Goal: Task Accomplishment & Management: Complete application form

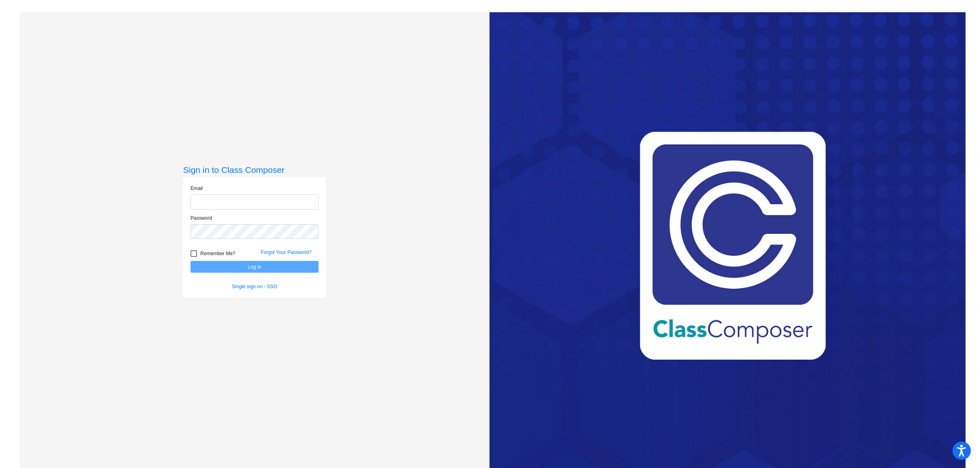
type input "[EMAIL_ADDRESS][DOMAIN_NAME]"
click at [251, 266] on button "Log In" at bounding box center [254, 267] width 128 height 12
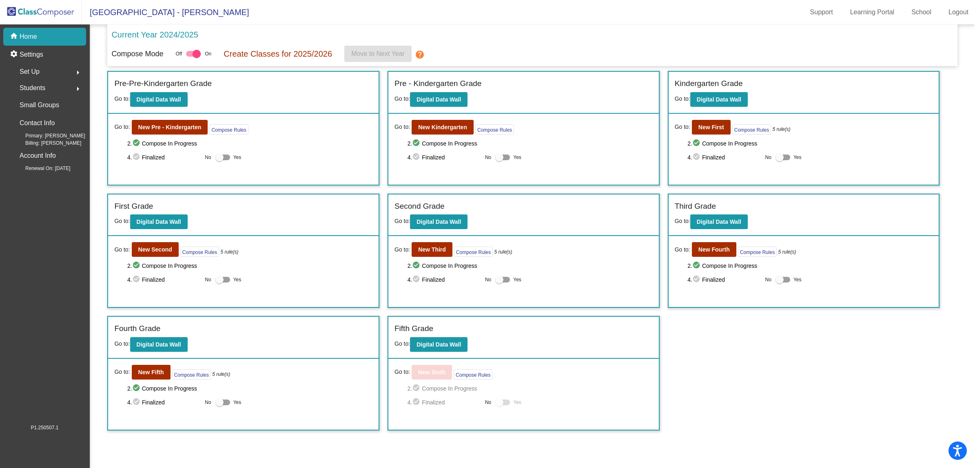
click at [774, 386] on div "Incoming (New students moving into lowest grade) Go to: Incoming Dashboard Go t…" at bounding box center [532, 251] width 850 height 360
click at [170, 129] on b "New Pre - Kindergarten" at bounding box center [169, 127] width 63 height 7
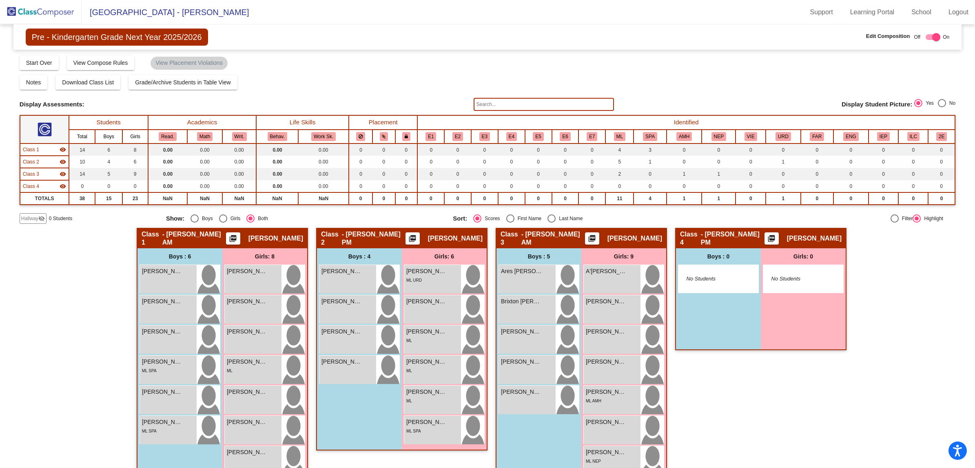
click at [36, 215] on span "Hallway" at bounding box center [29, 218] width 17 height 7
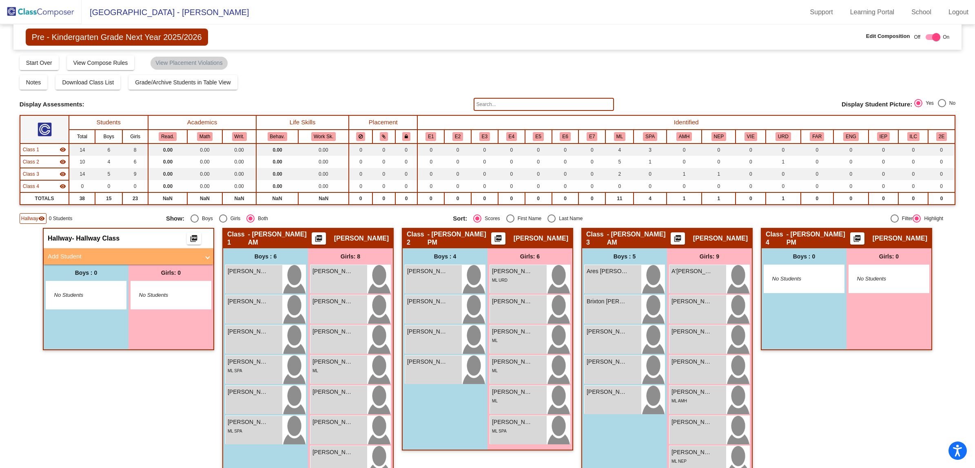
click at [70, 253] on mat-panel-title "Add Student" at bounding box center [124, 256] width 152 height 9
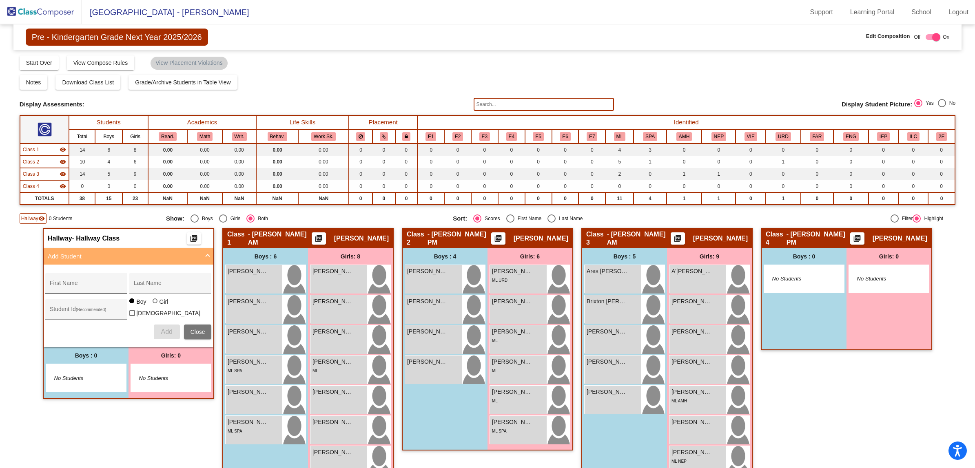
click at [70, 281] on div "First Name" at bounding box center [86, 285] width 73 height 17
type input "Roman"
type input "[PERSON_NAME]"
type input "30038011"
drag, startPoint x: 151, startPoint y: 308, endPoint x: 156, endPoint y: 309, distance: 4.9
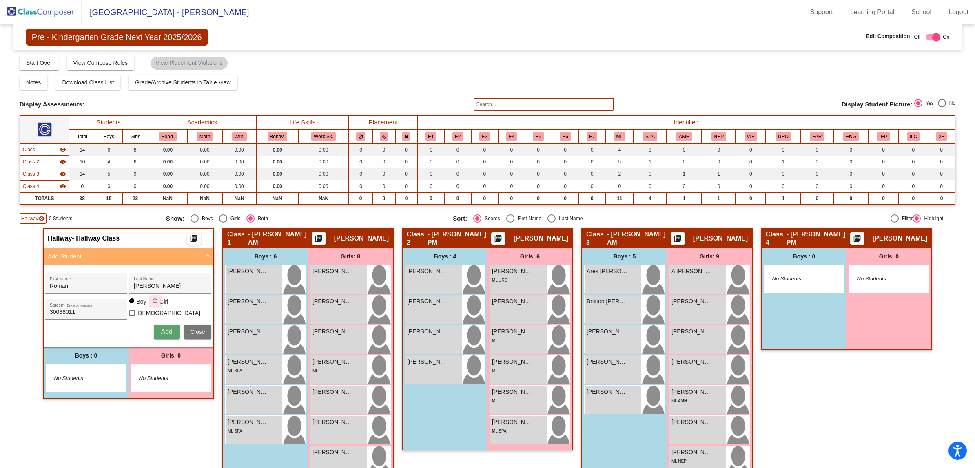
click at [153, 305] on div at bounding box center [156, 302] width 7 height 7
click at [155, 306] on input "Girl" at bounding box center [155, 305] width 0 height 0
radio input "true"
click at [164, 329] on span "Add" at bounding box center [166, 331] width 11 height 7
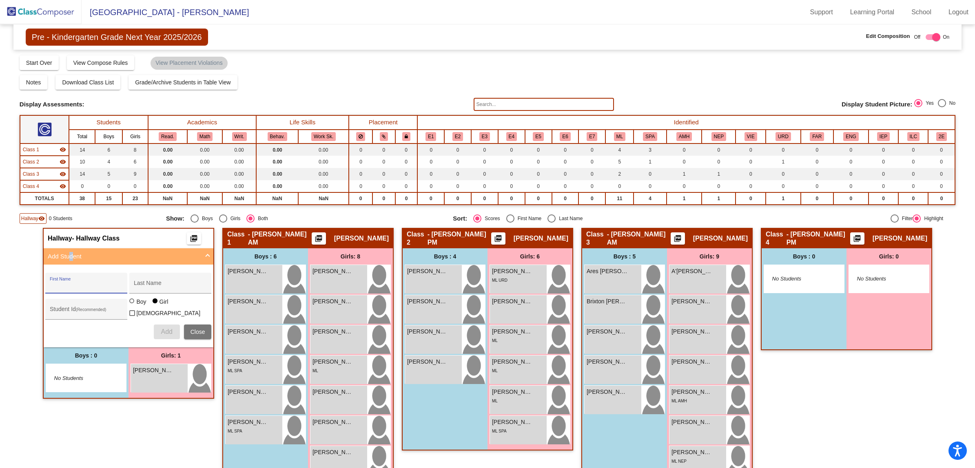
click at [64, 254] on mat-panel-title "Add Student" at bounding box center [124, 256] width 152 height 9
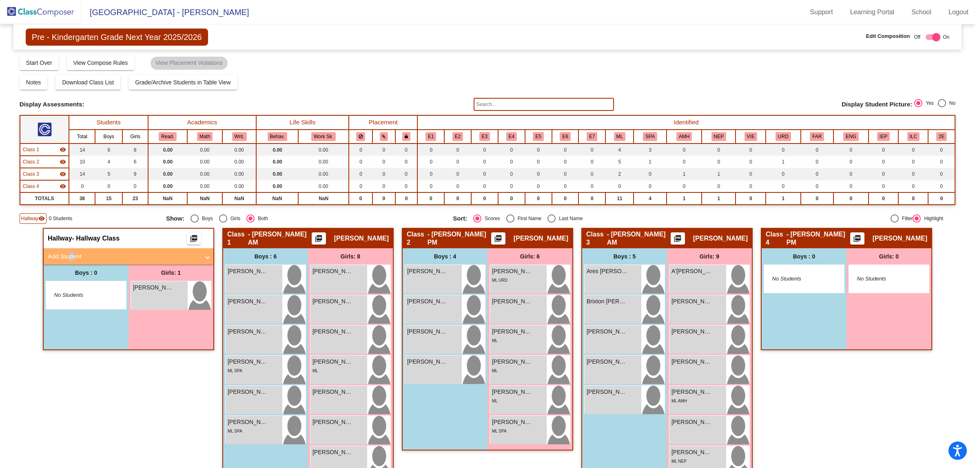
click at [64, 254] on mat-panel-title "Add Student" at bounding box center [124, 256] width 152 height 9
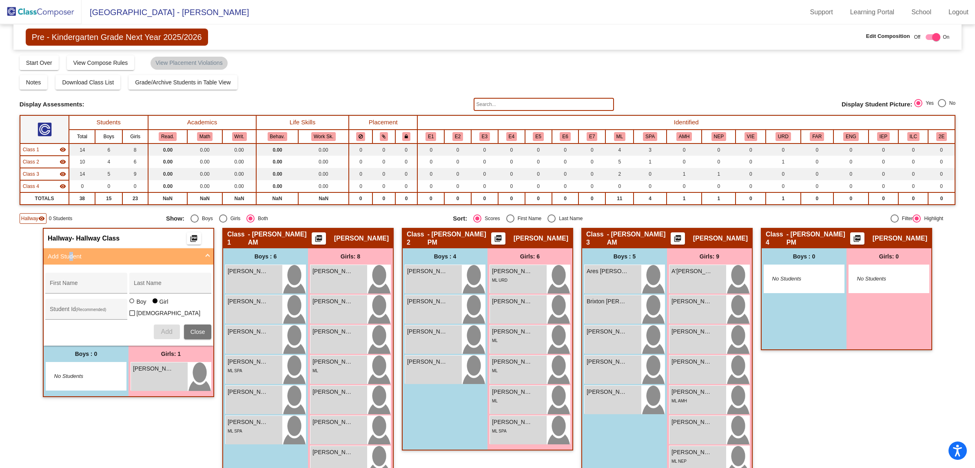
radio input "true"
click at [67, 281] on div "First Name" at bounding box center [86, 285] width 73 height 17
click at [78, 279] on div "First Name" at bounding box center [86, 285] width 73 height 17
type input "Empryss"
type input "[PERSON_NAME]"
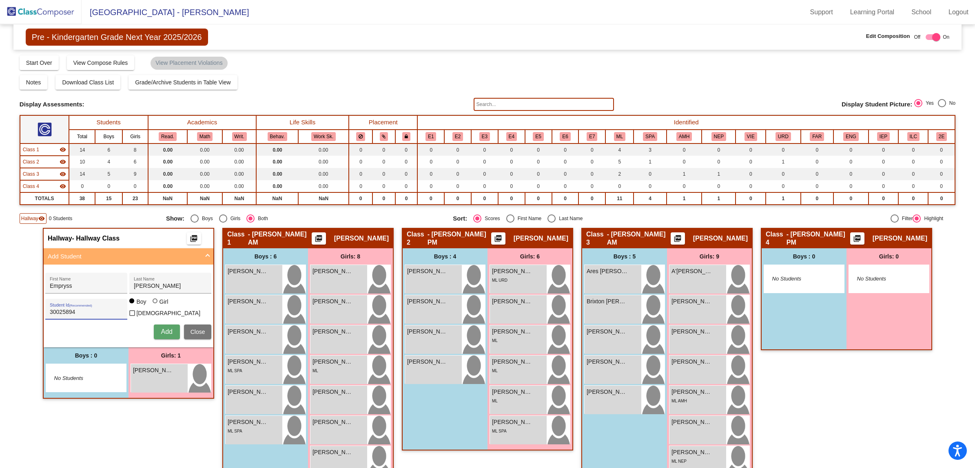
type input "30025894"
click at [154, 303] on div at bounding box center [155, 301] width 5 height 5
click at [155, 305] on input "Girl" at bounding box center [155, 305] width 0 height 0
radio input "true"
click at [164, 328] on span "Add" at bounding box center [166, 331] width 11 height 7
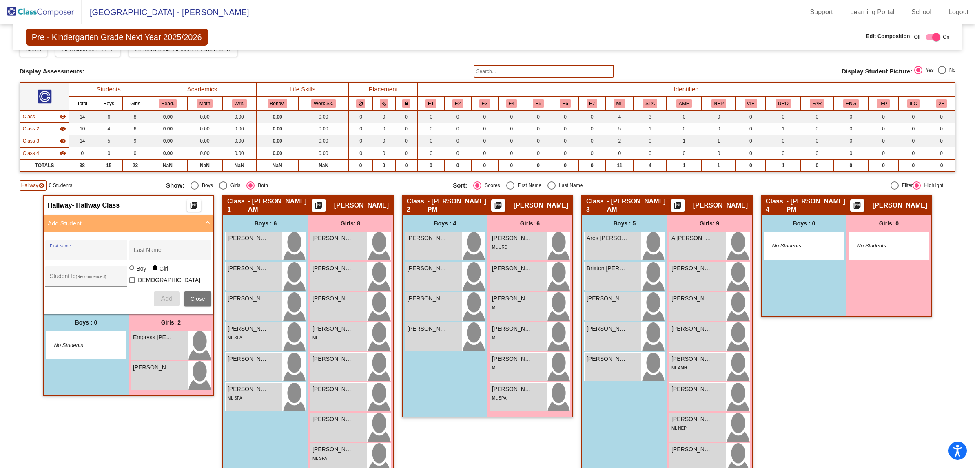
scroll to position [51, 0]
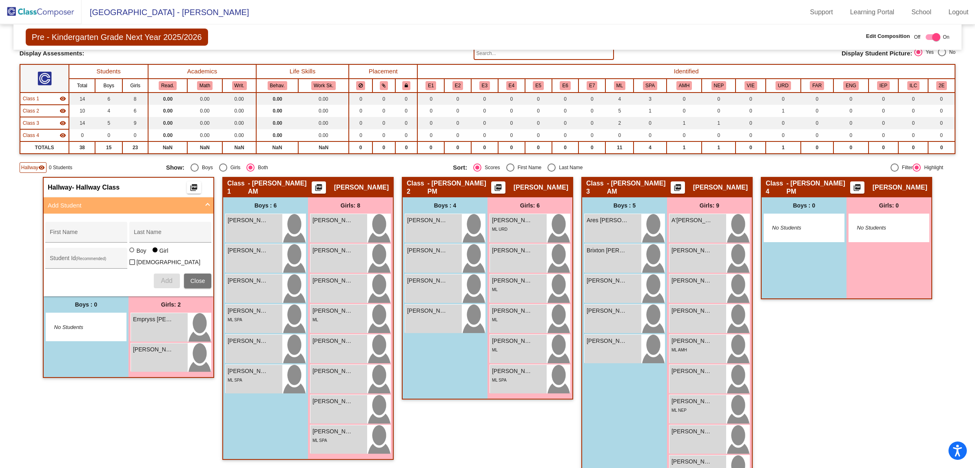
click at [106, 433] on div "Hallway - Hallway Class picture_as_pdf Add Student First Name Last Name Student…" at bounding box center [128, 337] width 171 height 321
click at [58, 13] on img at bounding box center [41, 12] width 82 height 24
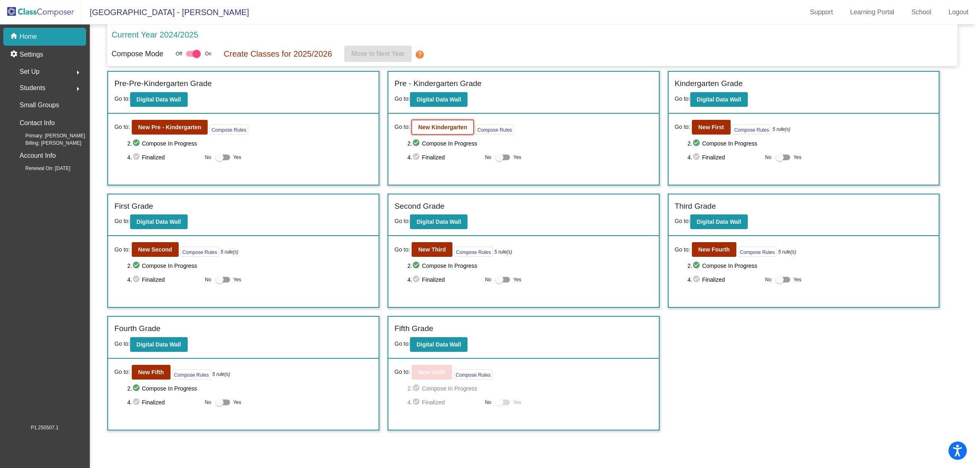
click at [435, 129] on b "New Kindergarten" at bounding box center [442, 127] width 49 height 7
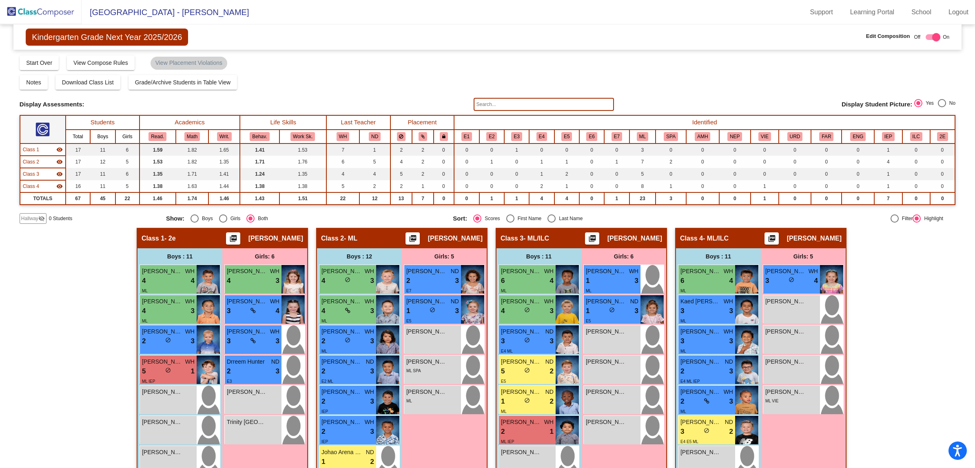
click at [486, 106] on input "text" at bounding box center [544, 104] width 140 height 13
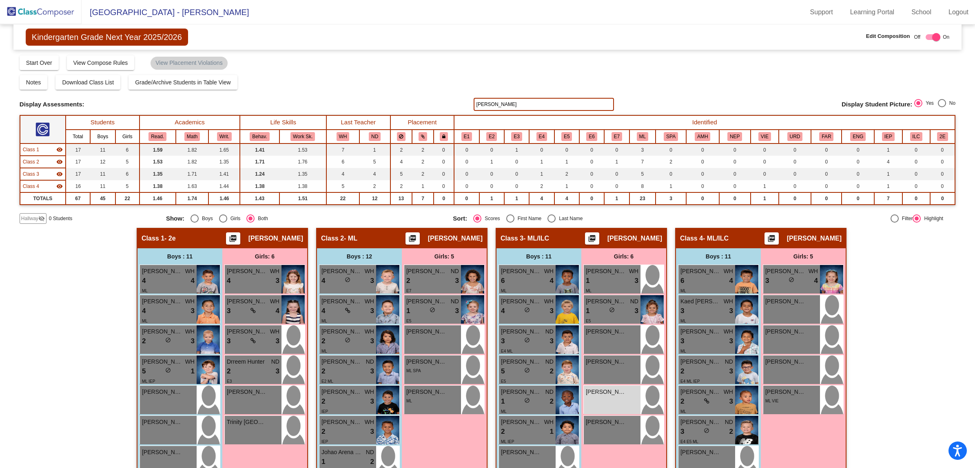
type input "[PERSON_NAME]"
click at [53, 11] on img at bounding box center [41, 12] width 82 height 24
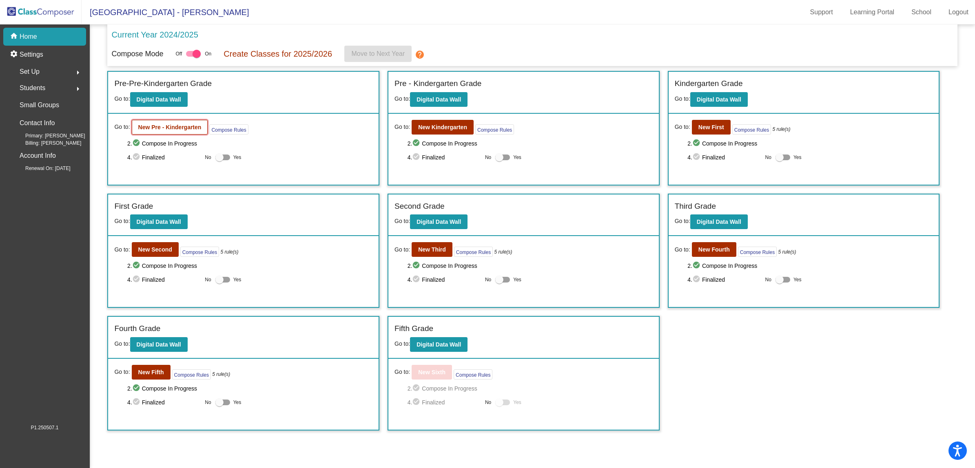
click at [156, 128] on b "New Pre - Kindergarten" at bounding box center [169, 127] width 63 height 7
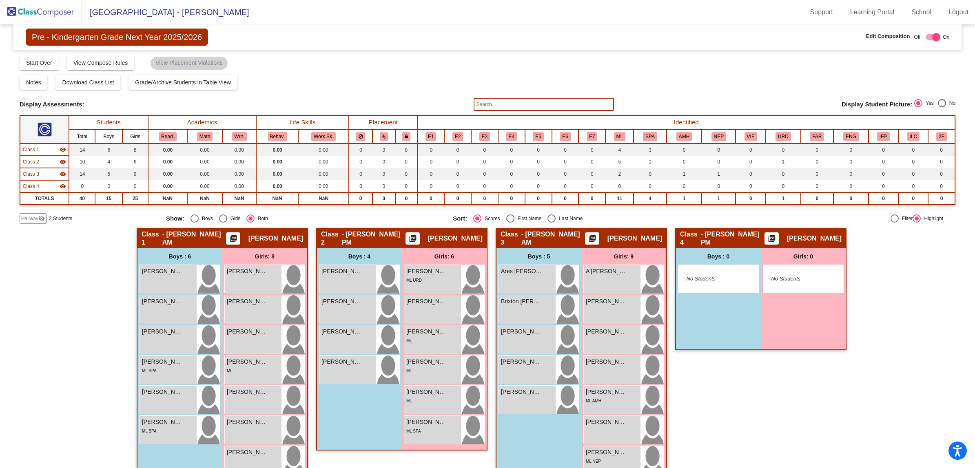
click at [373, 62] on div "Compose Start Over Submit Classes Compose has been submitted Check for Incomple…" at bounding box center [488, 63] width 936 height 16
click at [352, 80] on div "Notes Download Class List Import Students Grade/Archive Students in Table View …" at bounding box center [488, 82] width 936 height 15
click at [27, 219] on span "Hallway" at bounding box center [29, 218] width 17 height 7
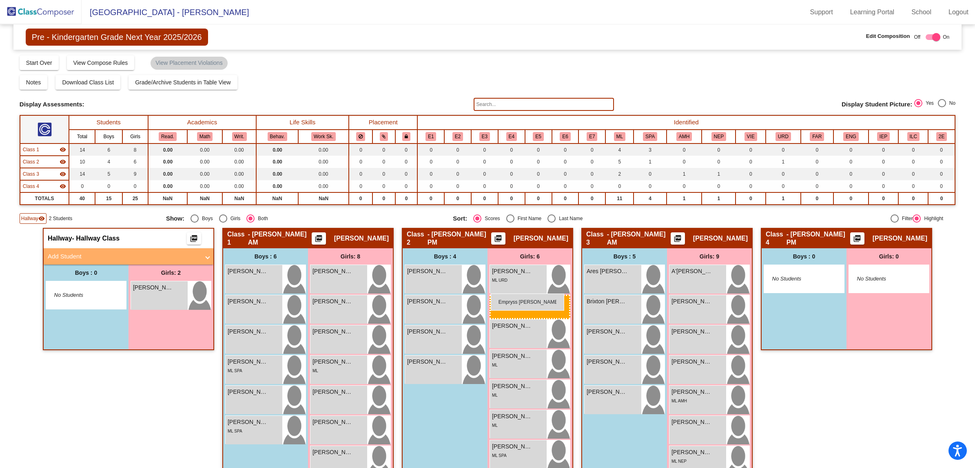
drag, startPoint x: 153, startPoint y: 292, endPoint x: 491, endPoint y: 294, distance: 337.8
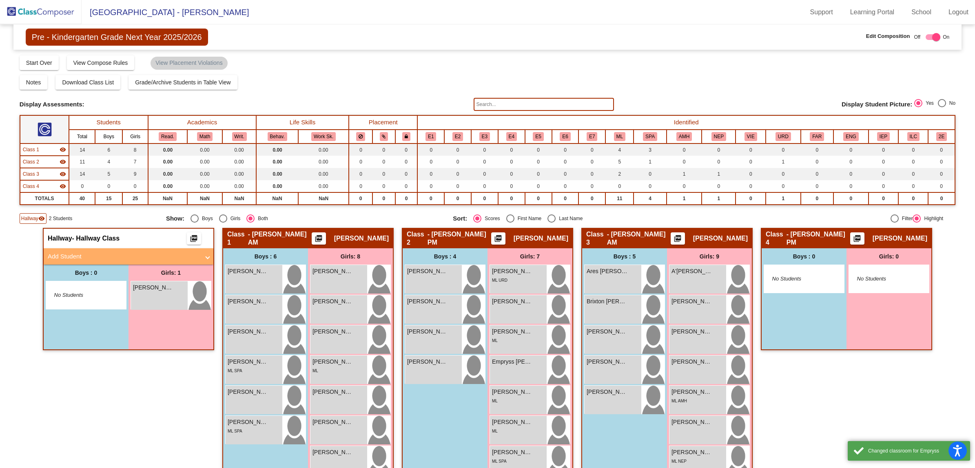
click at [136, 421] on div "Hallway - Hallway Class picture_as_pdf Add Student First Name Last Name Student…" at bounding box center [128, 388] width 171 height 321
click at [71, 256] on mat-panel-title "Add Student" at bounding box center [124, 256] width 152 height 9
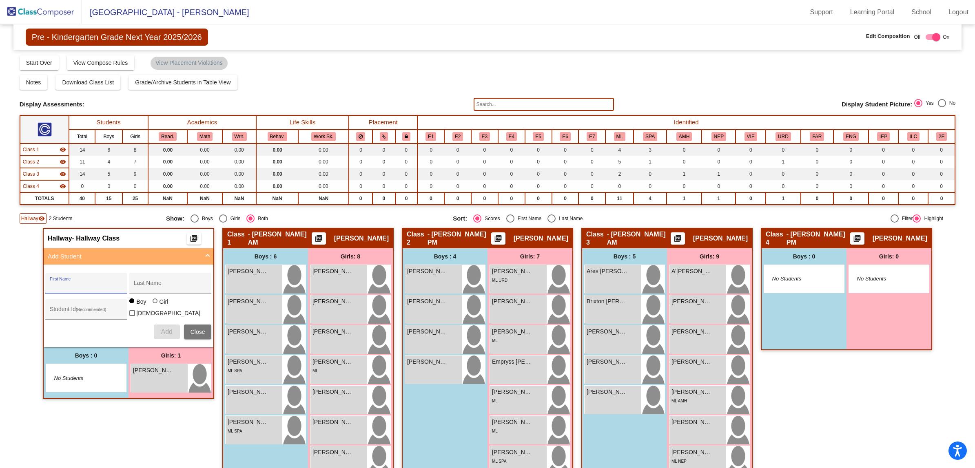
click at [67, 284] on input "First Name" at bounding box center [86, 286] width 73 height 7
click at [95, 284] on input "First Name" at bounding box center [86, 286] width 73 height 7
type input "[PERSON_NAME]"
type input "30033465"
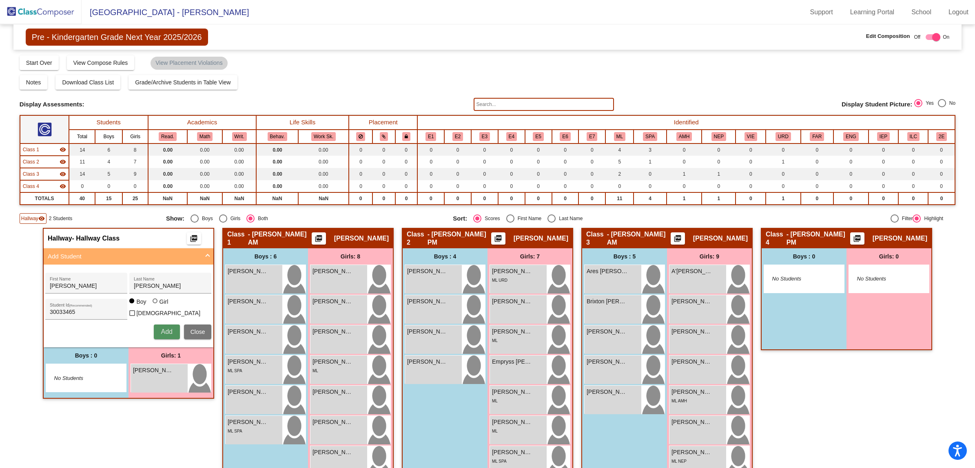
click at [166, 329] on span "Add" at bounding box center [166, 331] width 11 height 7
click at [396, 80] on div "Notes Download Class List Import Students Grade/Archive Students in Table View …" at bounding box center [488, 82] width 936 height 15
click at [35, 10] on img at bounding box center [41, 12] width 82 height 24
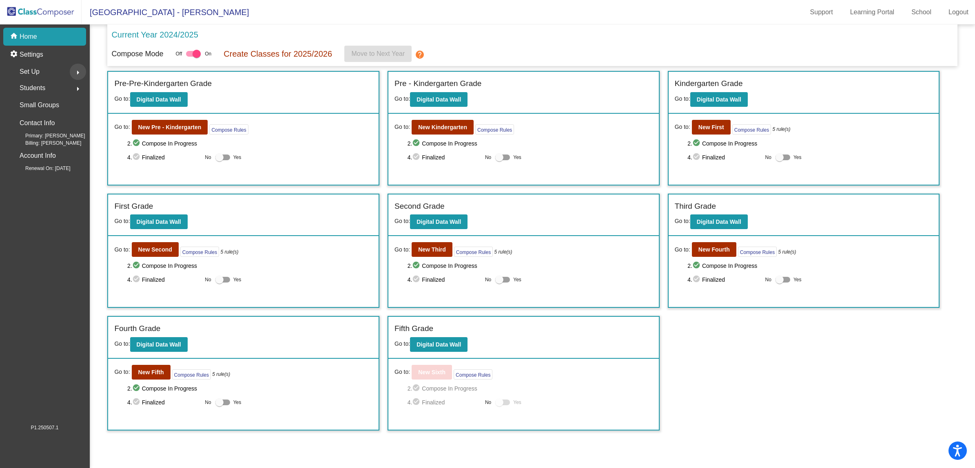
click at [74, 71] on mat-icon "arrow_right" at bounding box center [78, 73] width 10 height 10
click at [40, 123] on div "Users" at bounding box center [25, 125] width 35 height 18
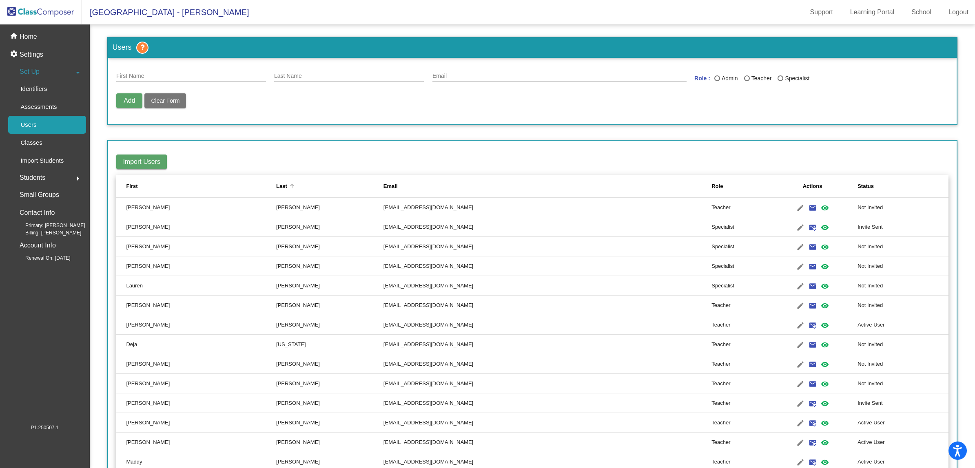
click at [276, 186] on div "Last" at bounding box center [281, 186] width 11 height 8
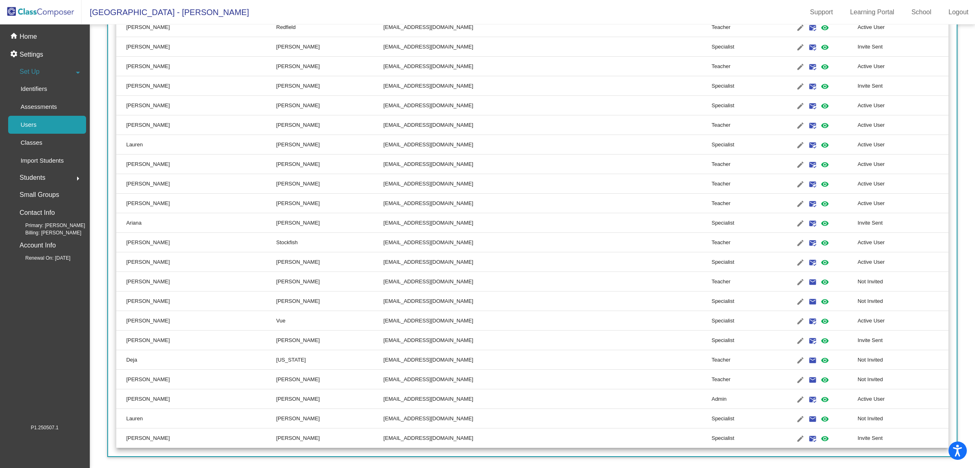
scroll to position [808, 0]
click at [808, 320] on mat-icon "mark_email_read" at bounding box center [813, 320] width 10 height 10
click at [29, 11] on img at bounding box center [41, 12] width 82 height 24
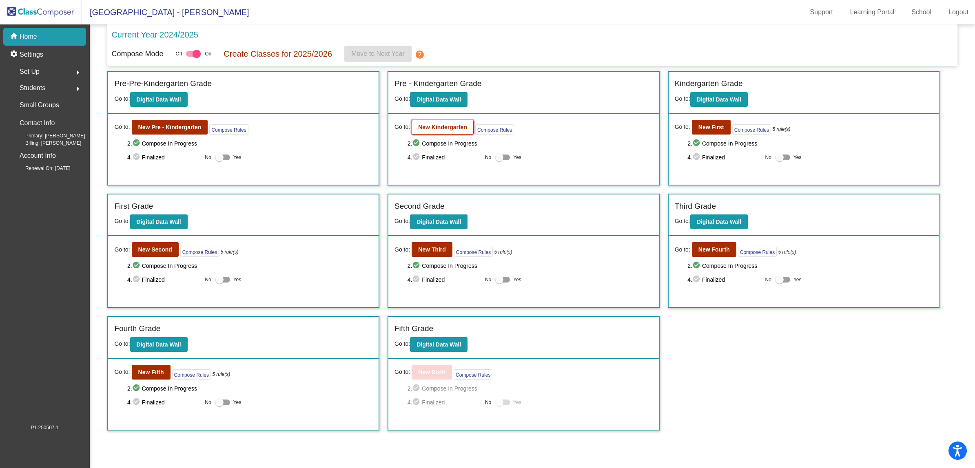
click at [447, 124] on b "New Kindergarten" at bounding box center [442, 127] width 49 height 7
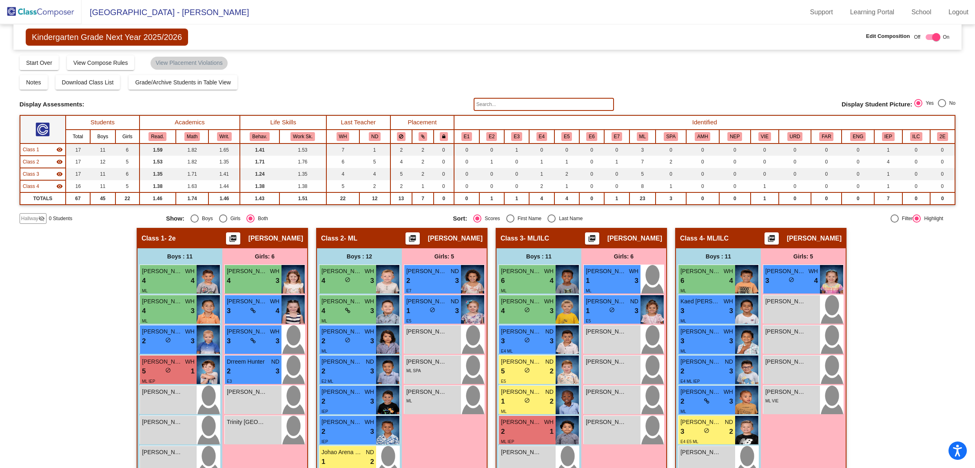
scroll to position [102, 0]
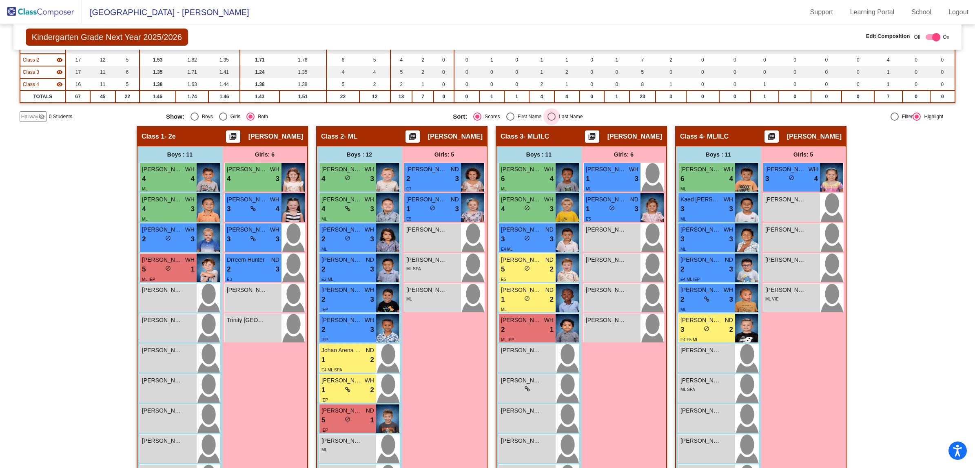
click at [550, 118] on div "Select an option" at bounding box center [551, 117] width 8 height 8
click at [551, 121] on input "Last Name" at bounding box center [551, 121] width 0 height 0
radio input "true"
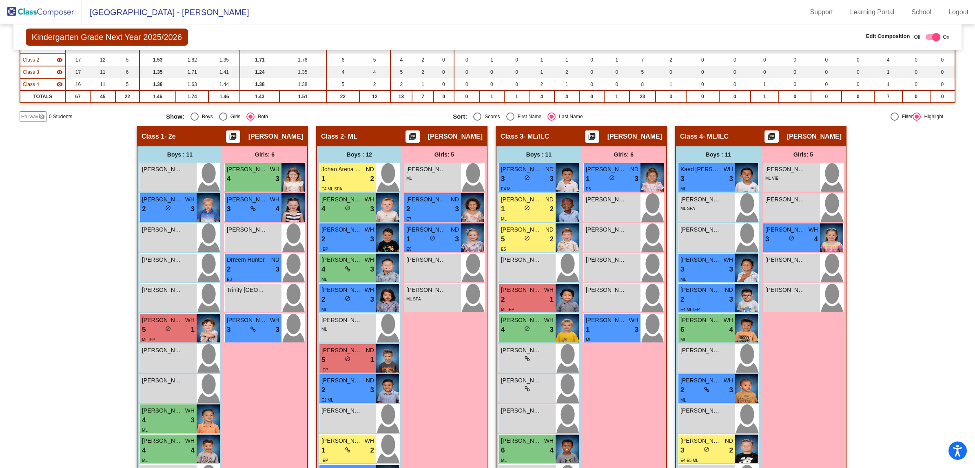
click at [40, 235] on div "Hallway - Hallway Class picture_as_pdf Add Student First Name Last Name Student…" at bounding box center [488, 332] width 936 height 412
click at [76, 201] on div "Hallway - Hallway Class picture_as_pdf Add Student First Name Last Name Student…" at bounding box center [488, 332] width 936 height 412
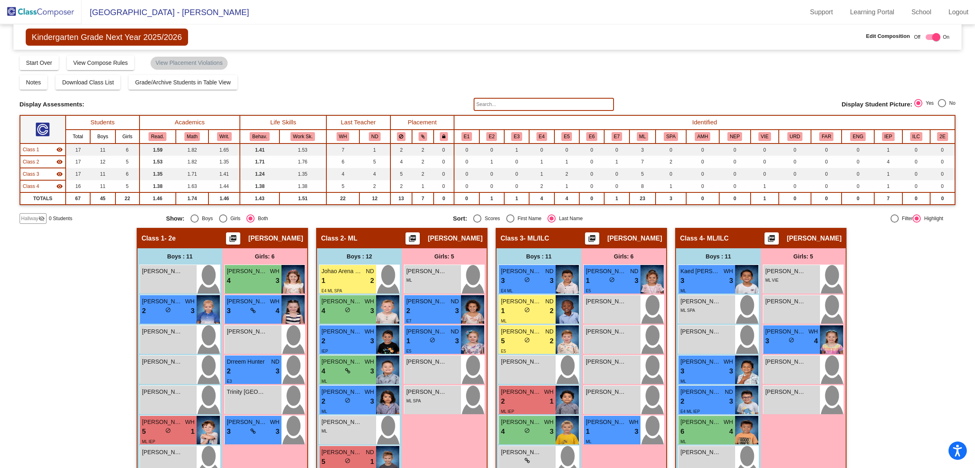
click at [57, 7] on img at bounding box center [41, 12] width 82 height 24
